Goal: Information Seeking & Learning: Learn about a topic

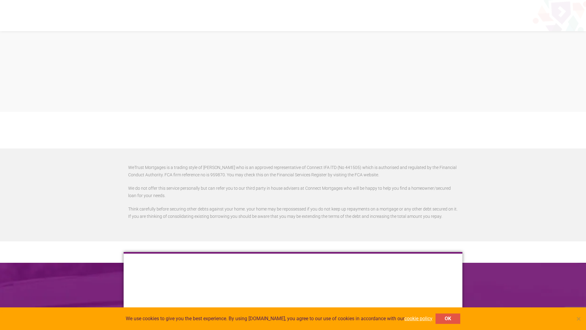
scroll to position [1448, 0]
